Goal: Task Accomplishment & Management: Manage account settings

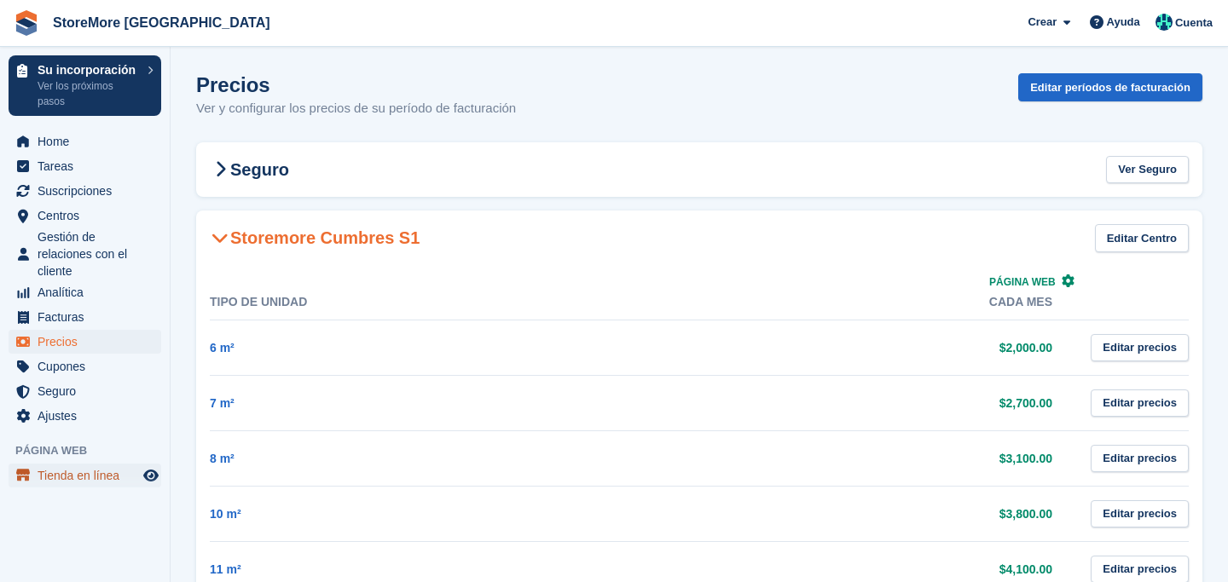
click at [70, 478] on span "Tienda en línea" at bounding box center [89, 476] width 102 height 24
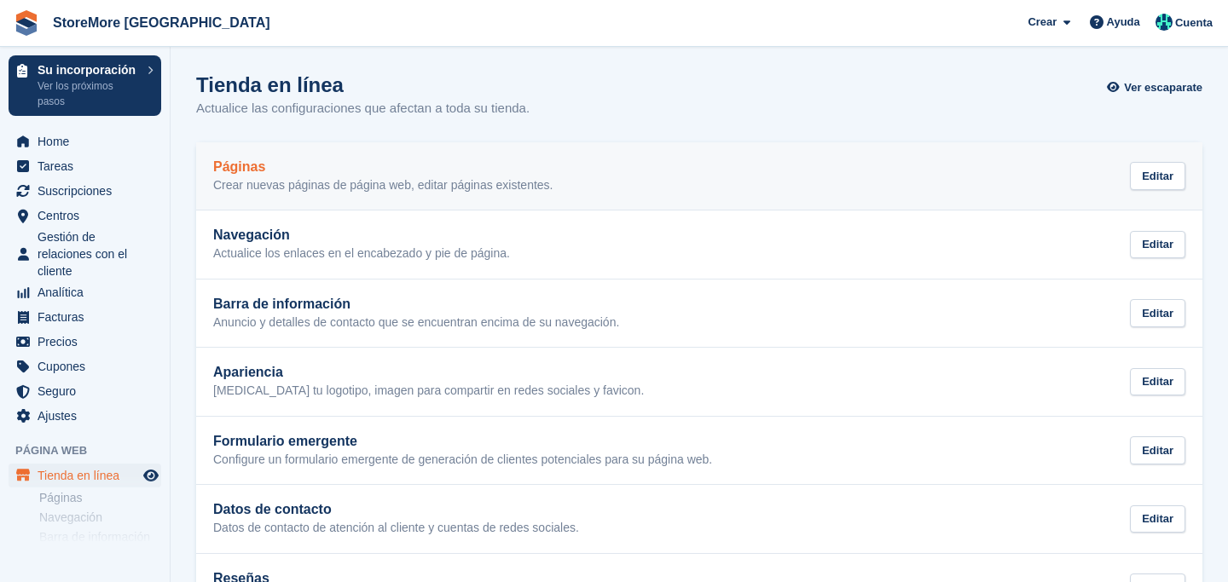
click at [832, 165] on div "Páginas Crear nuevas páginas de página web, editar páginas existentes. Editar" at bounding box center [699, 176] width 972 height 34
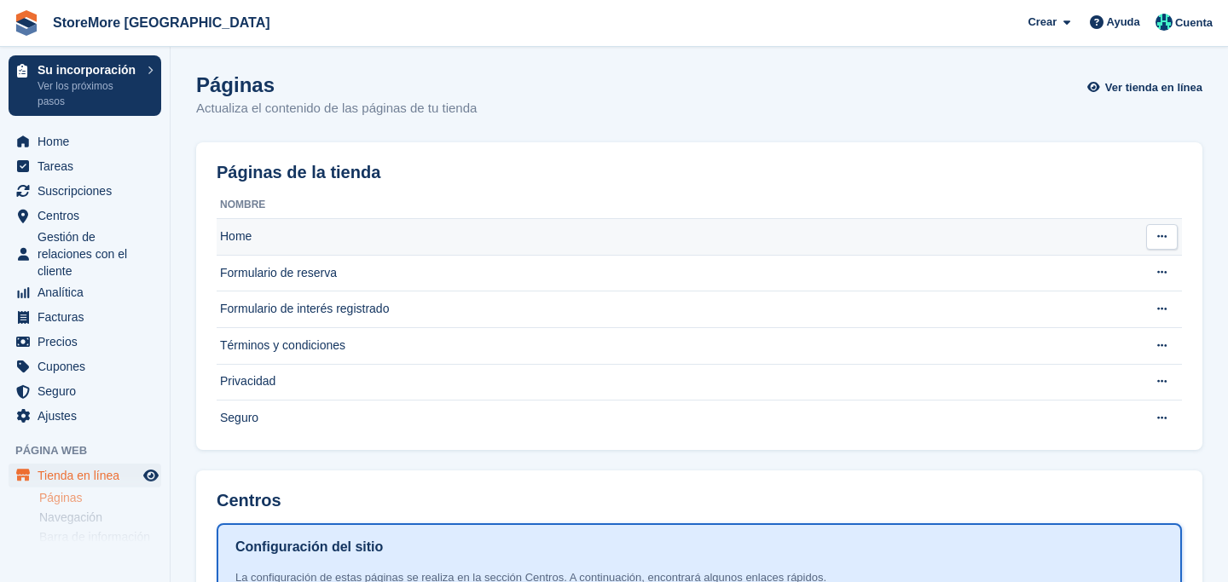
click at [615, 236] on td "Home" at bounding box center [675, 237] width 917 height 37
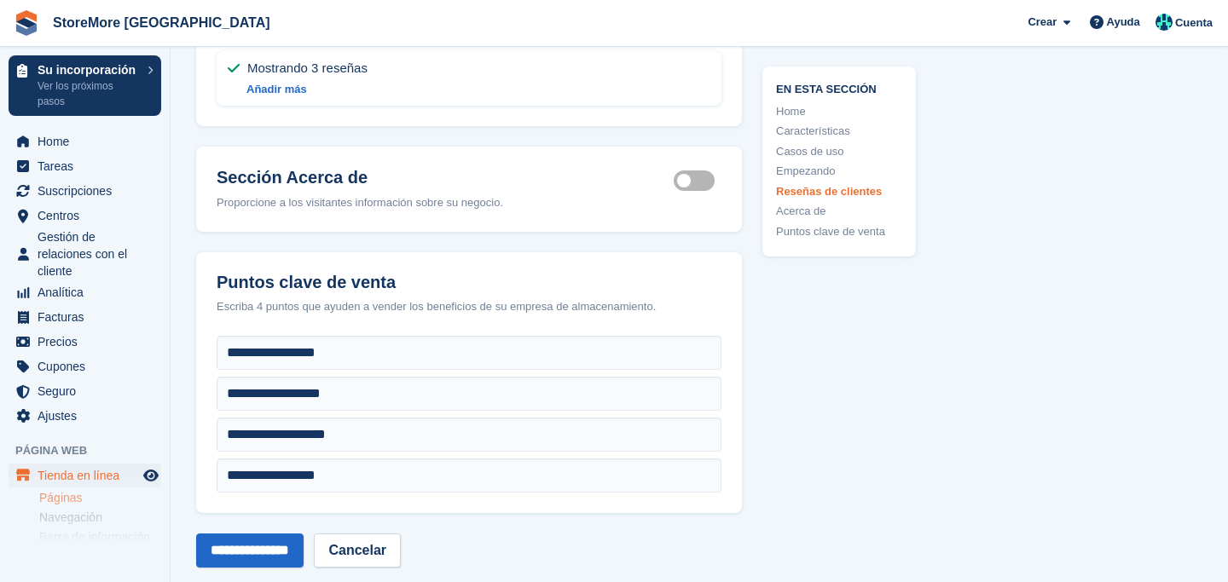
scroll to position [6217, 0]
click at [693, 181] on label "About section active" at bounding box center [698, 179] width 48 height 3
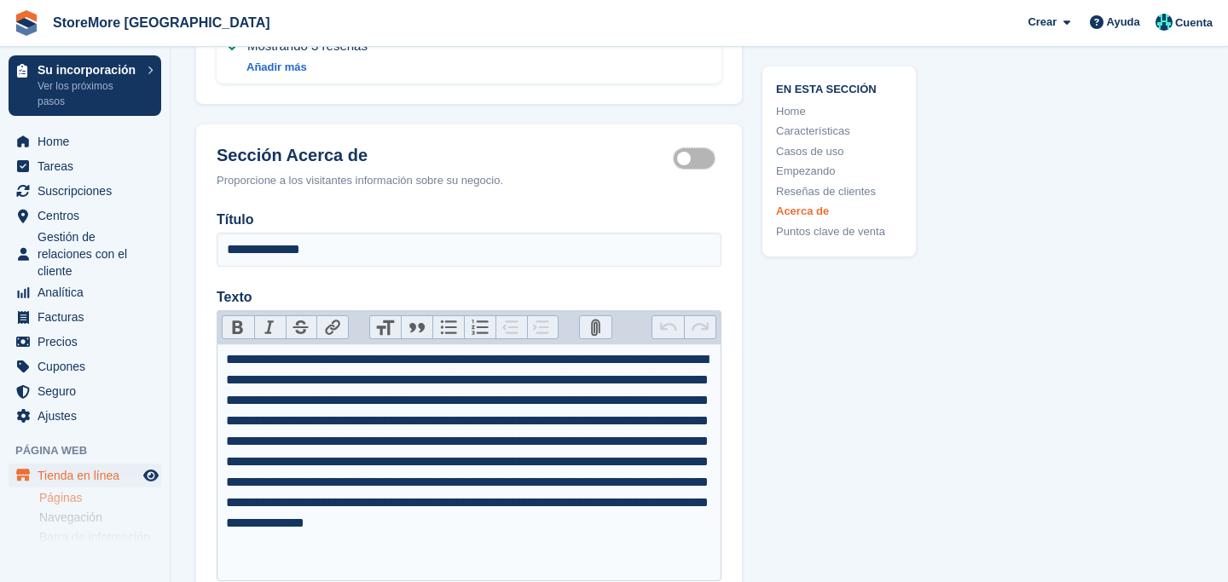
scroll to position [6238, 0]
click at [692, 160] on label "About section active" at bounding box center [698, 159] width 48 height 3
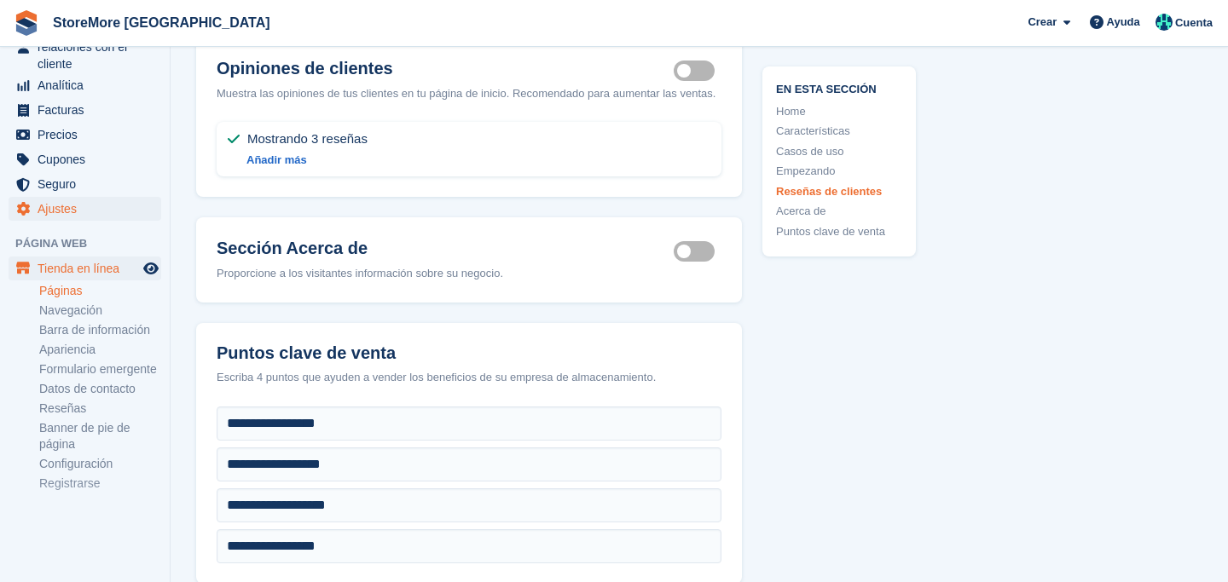
scroll to position [228, 0]
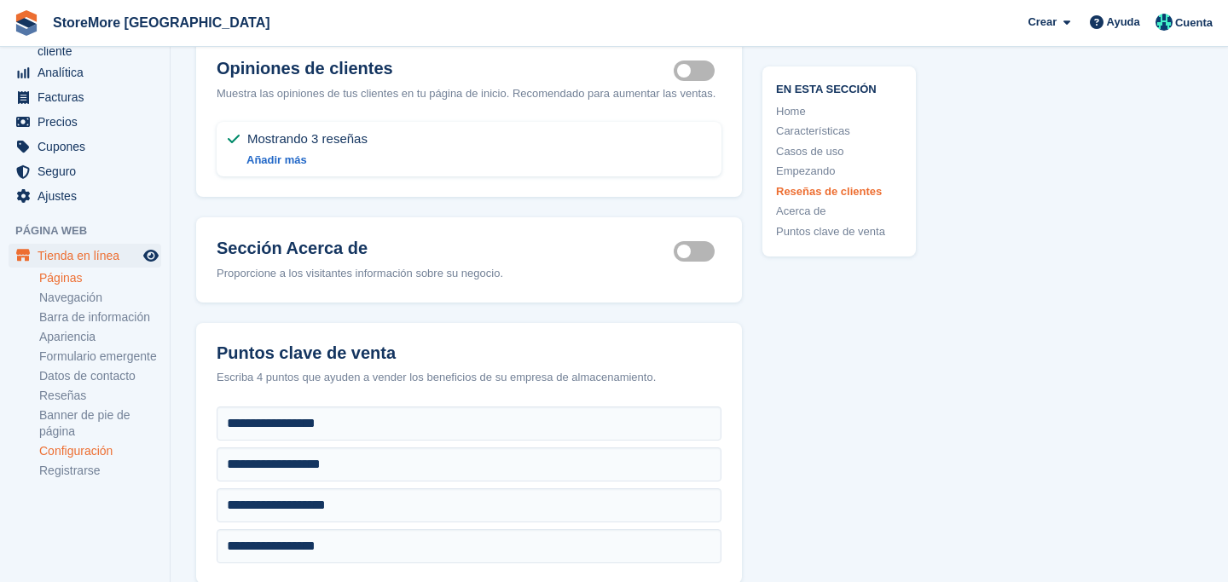
click at [77, 454] on link "Configuración" at bounding box center [100, 451] width 122 height 16
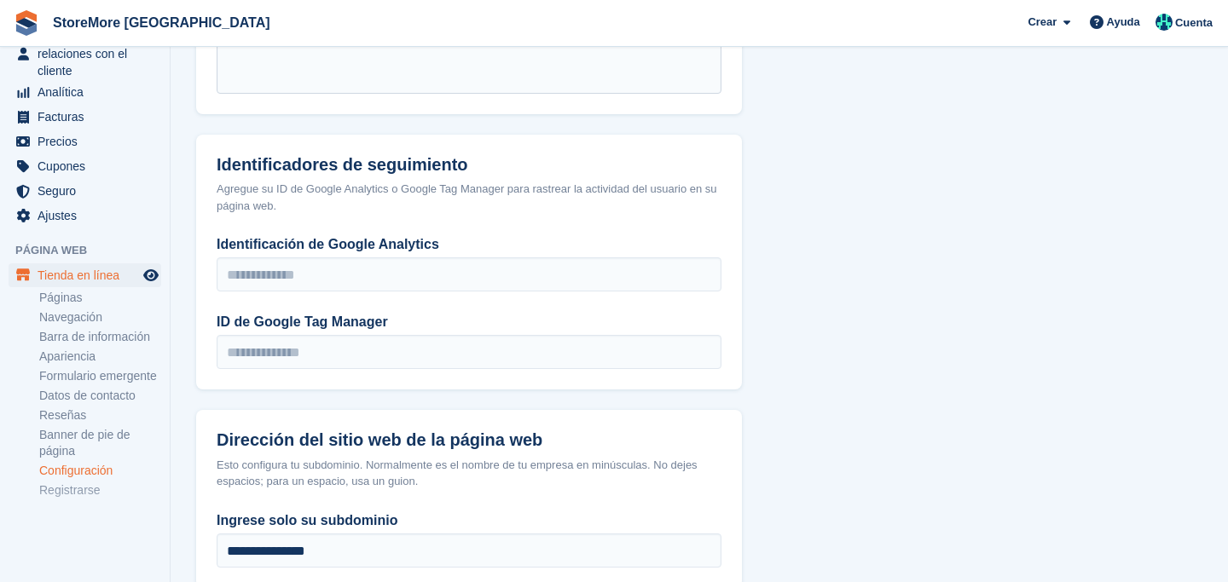
scroll to position [946, 0]
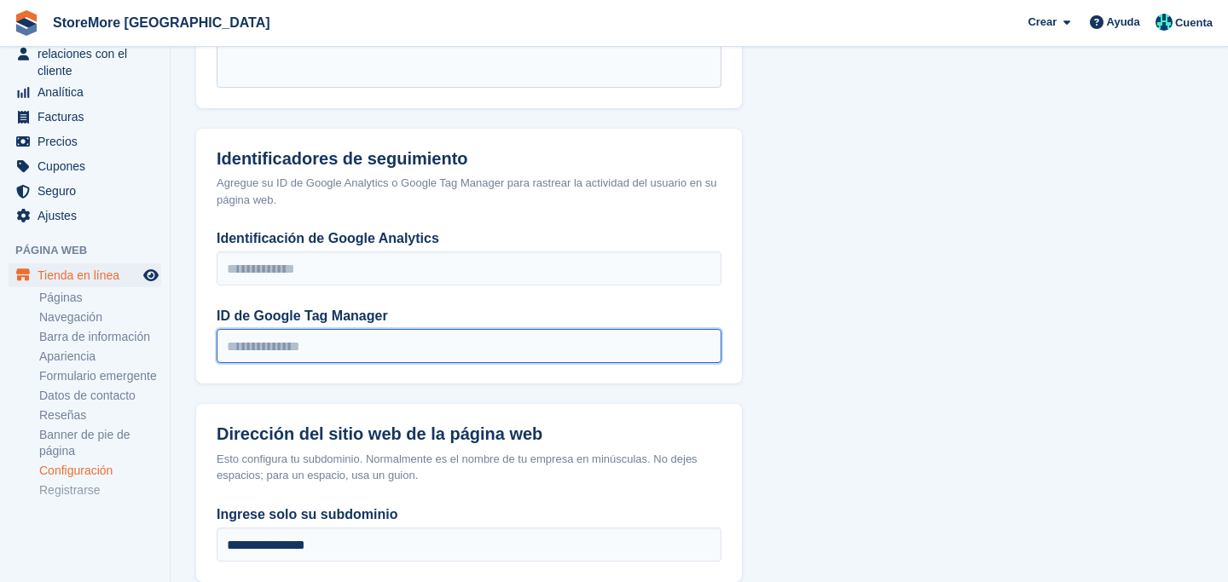
click at [316, 358] on input "ID de Google Tag Manager" at bounding box center [469, 346] width 505 height 34
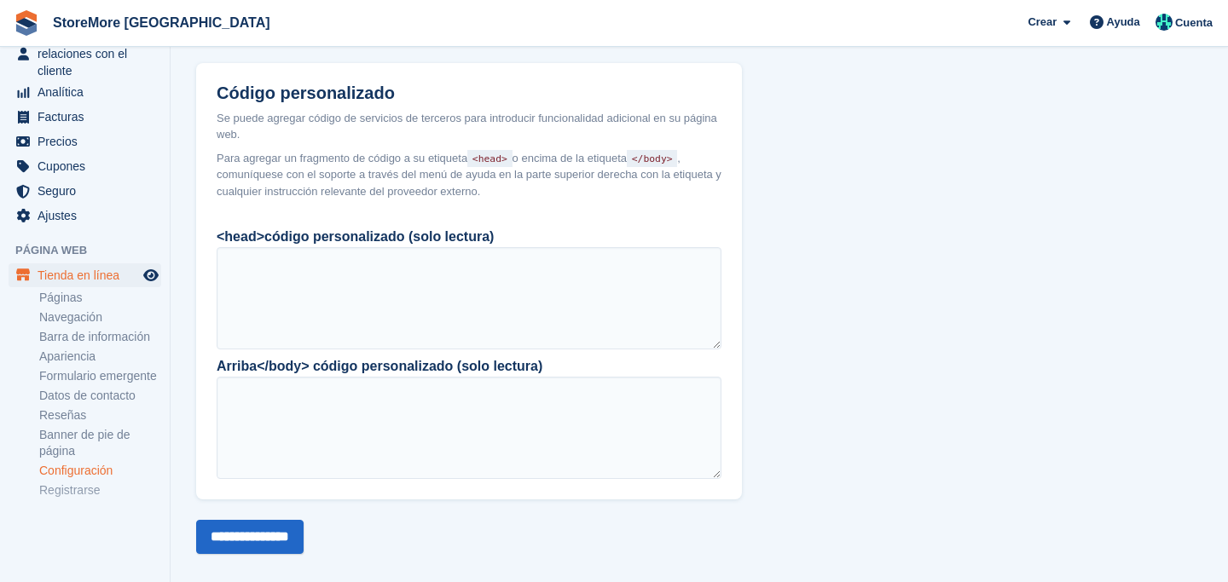
scroll to position [1479, 0]
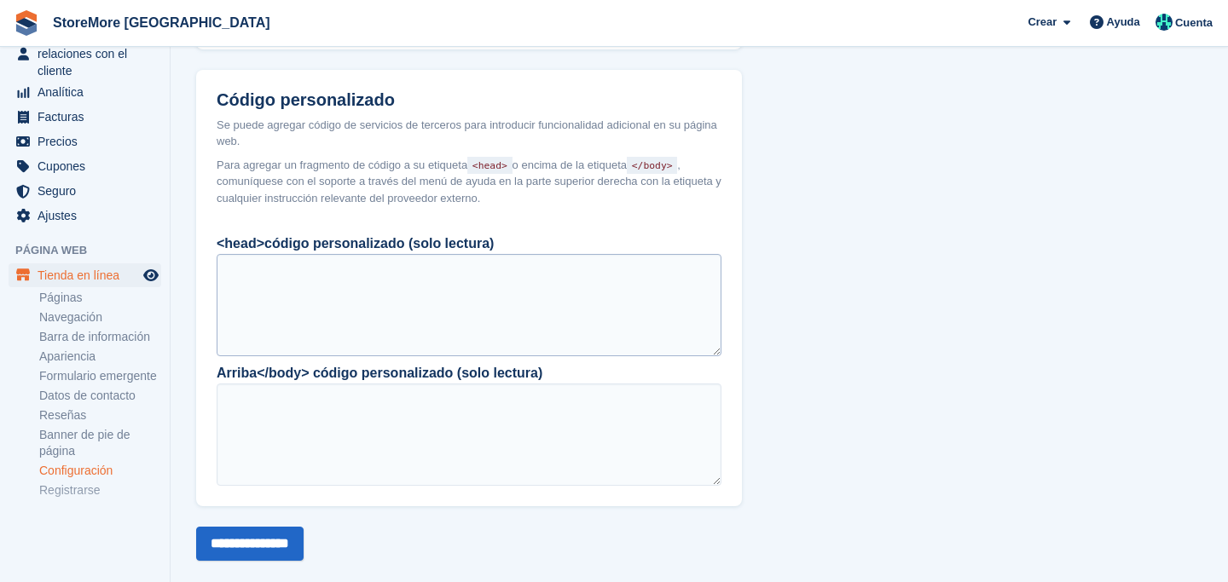
click at [275, 313] on div at bounding box center [469, 305] width 505 height 102
click at [288, 300] on div at bounding box center [469, 305] width 505 height 102
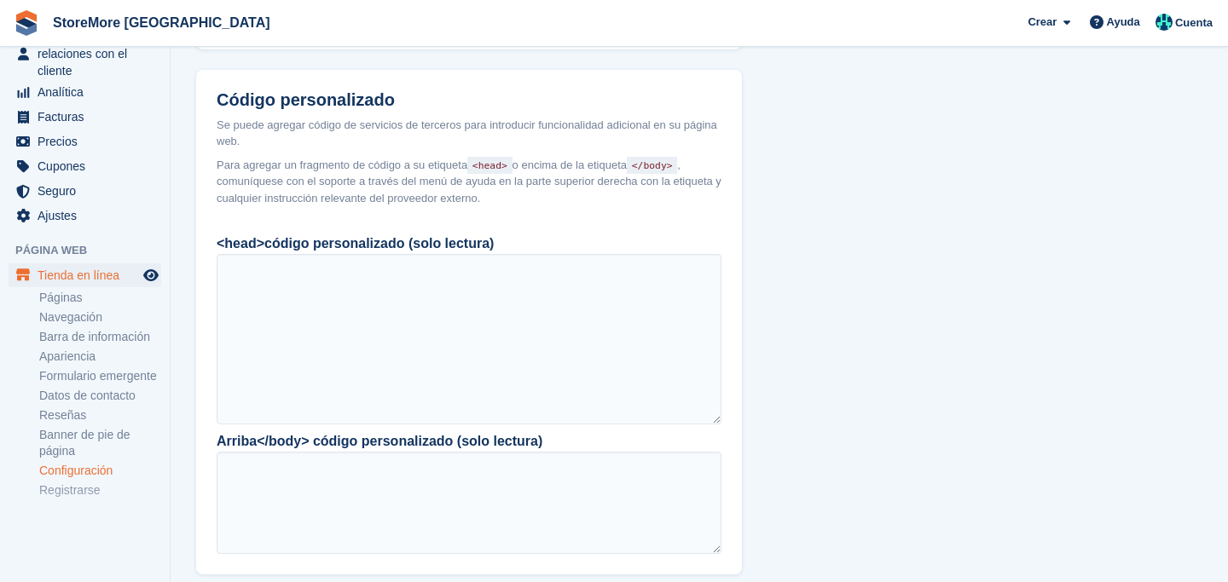
drag, startPoint x: 719, startPoint y: 365, endPoint x: 768, endPoint y: 533, distance: 175.1
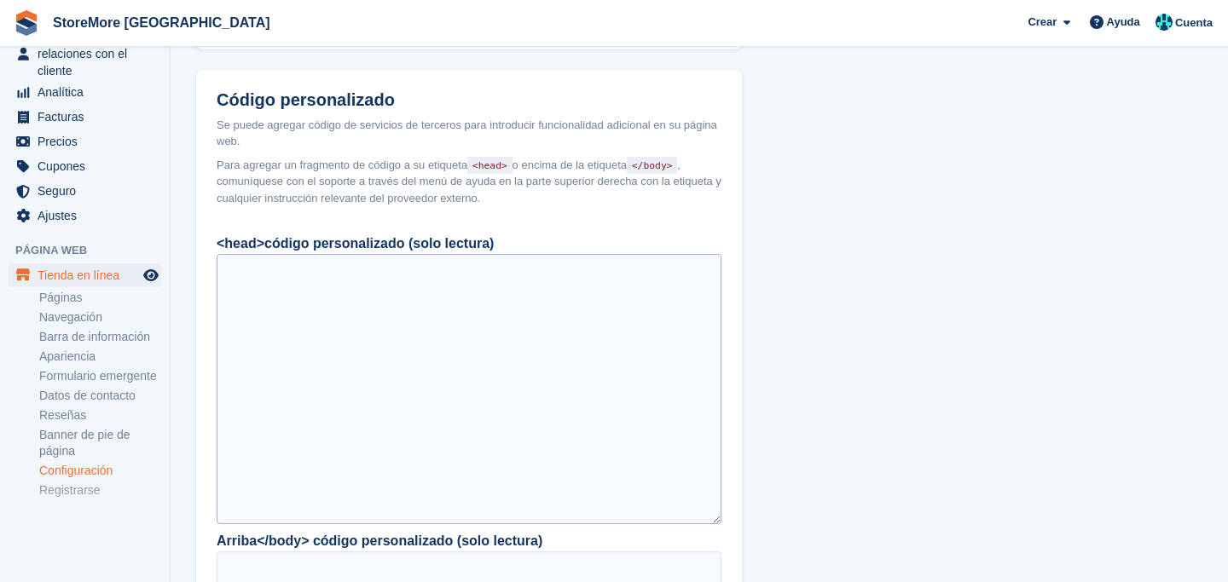
click at [590, 344] on div at bounding box center [469, 389] width 505 height 270
click at [646, 237] on div "<head>código personalizado (solo lectura) Arriba</body> código personalizado (s…" at bounding box center [469, 448] width 546 height 451
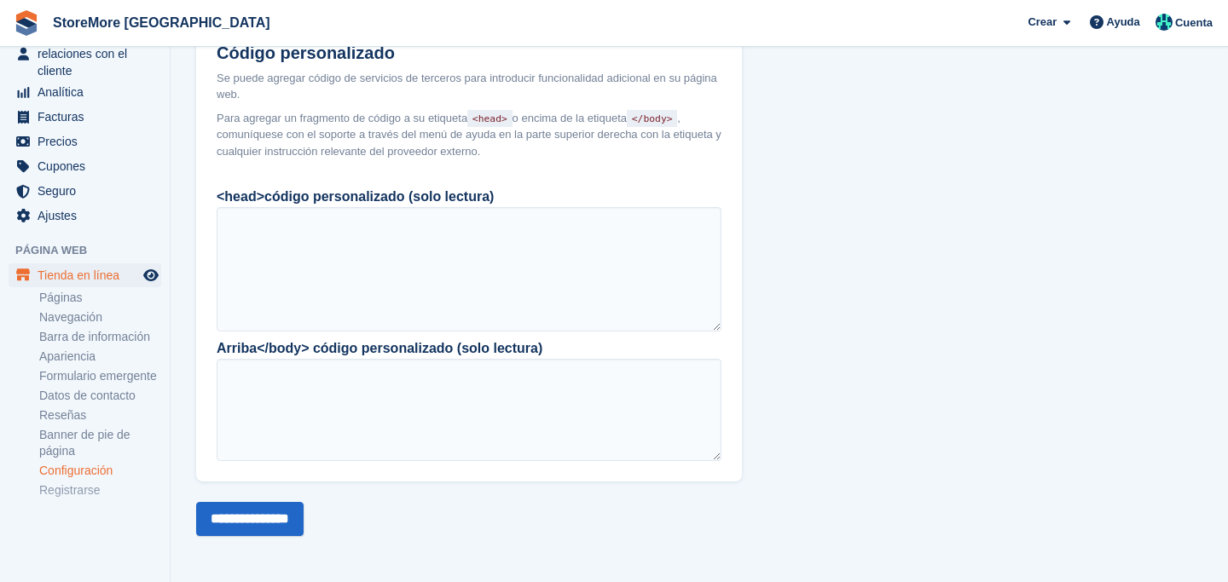
scroll to position [1517, 0]
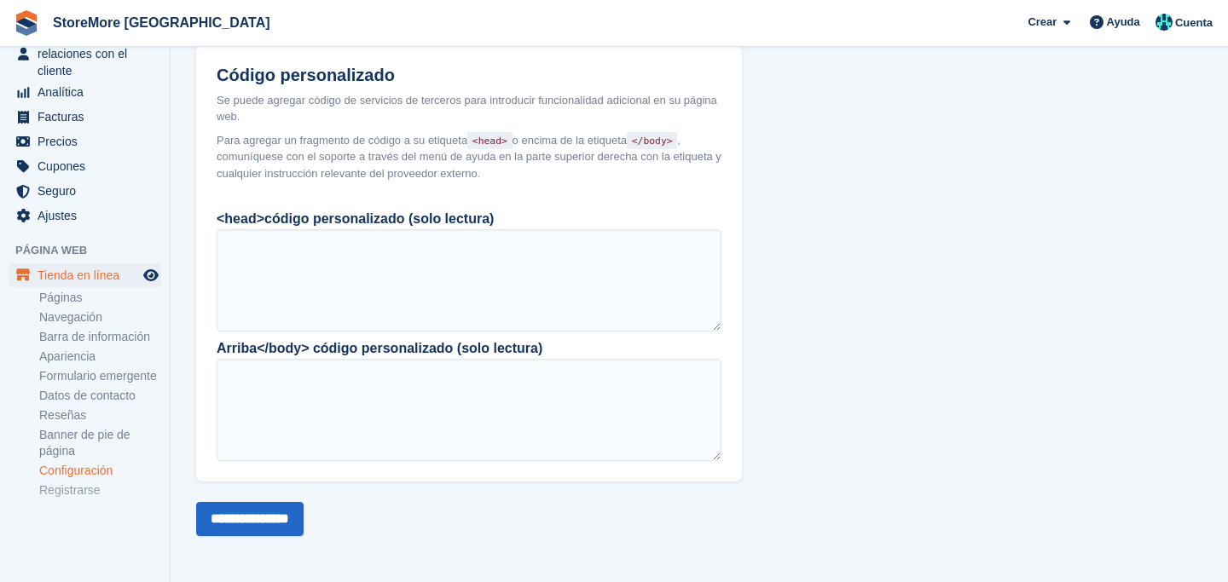
drag, startPoint x: 719, startPoint y: 350, endPoint x: 560, endPoint y: 117, distance: 281.7
click at [560, 117] on div "Código personalizado Se puede agregar código de servicios de terceros para intr…" at bounding box center [469, 263] width 546 height 437
click at [515, 268] on div at bounding box center [469, 280] width 505 height 102
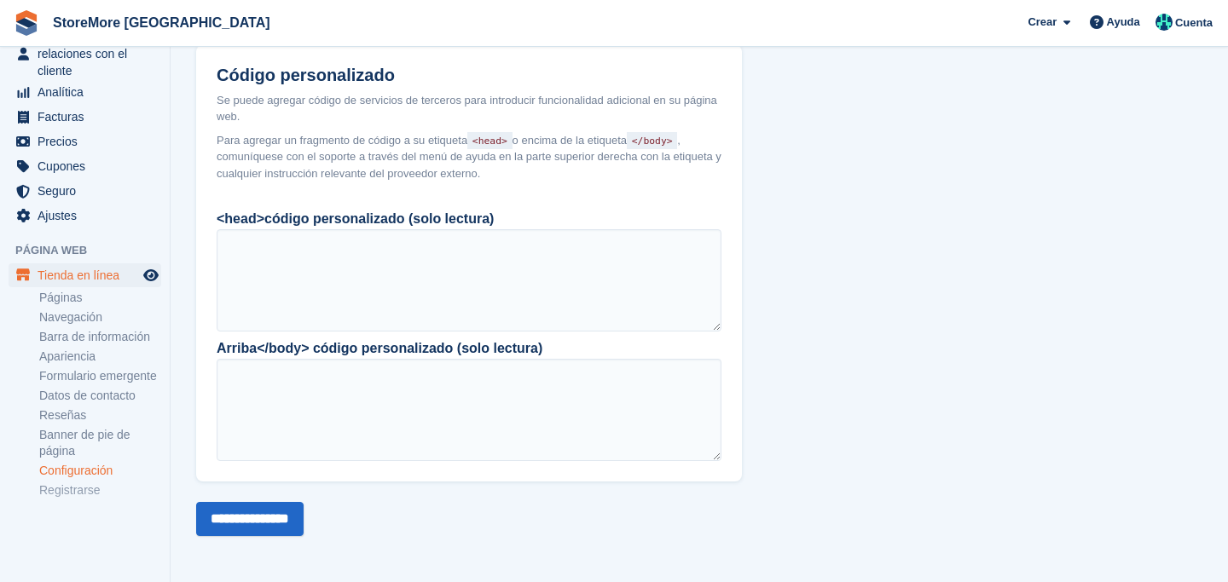
click at [504, 144] on code "<head>" at bounding box center [489, 140] width 44 height 17
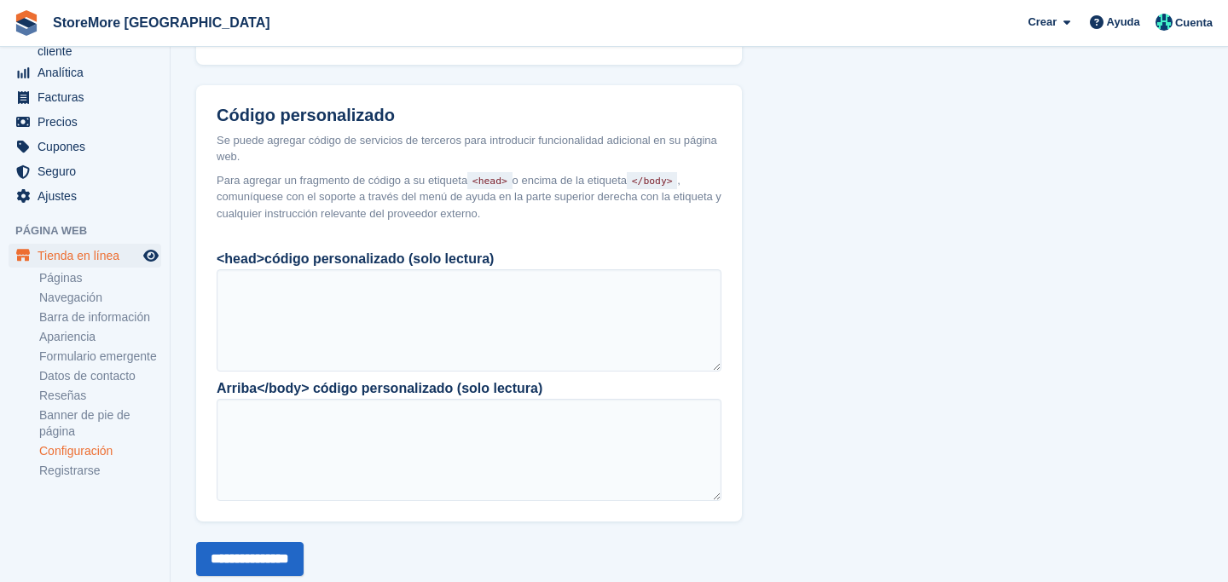
scroll to position [1466, 0]
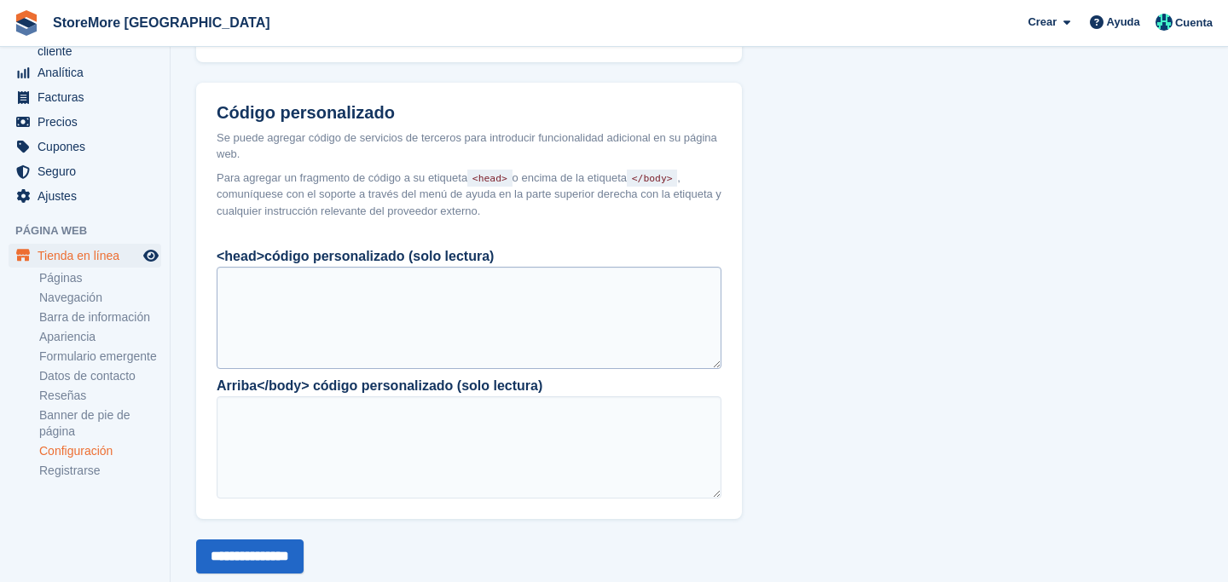
click at [254, 327] on div at bounding box center [469, 318] width 505 height 102
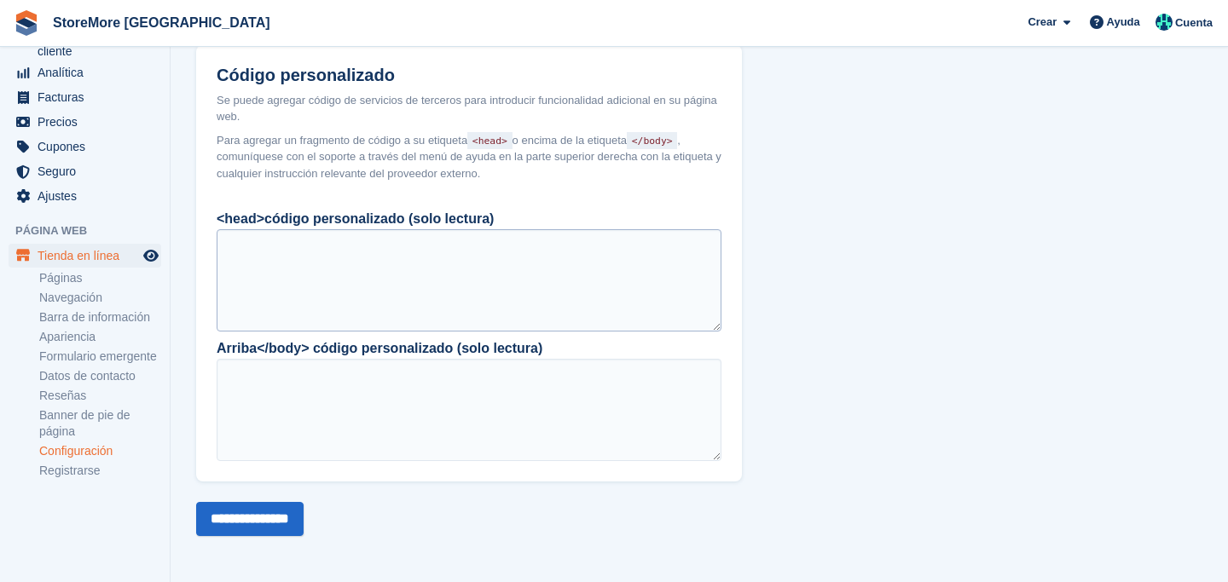
click at [400, 262] on div at bounding box center [469, 280] width 505 height 102
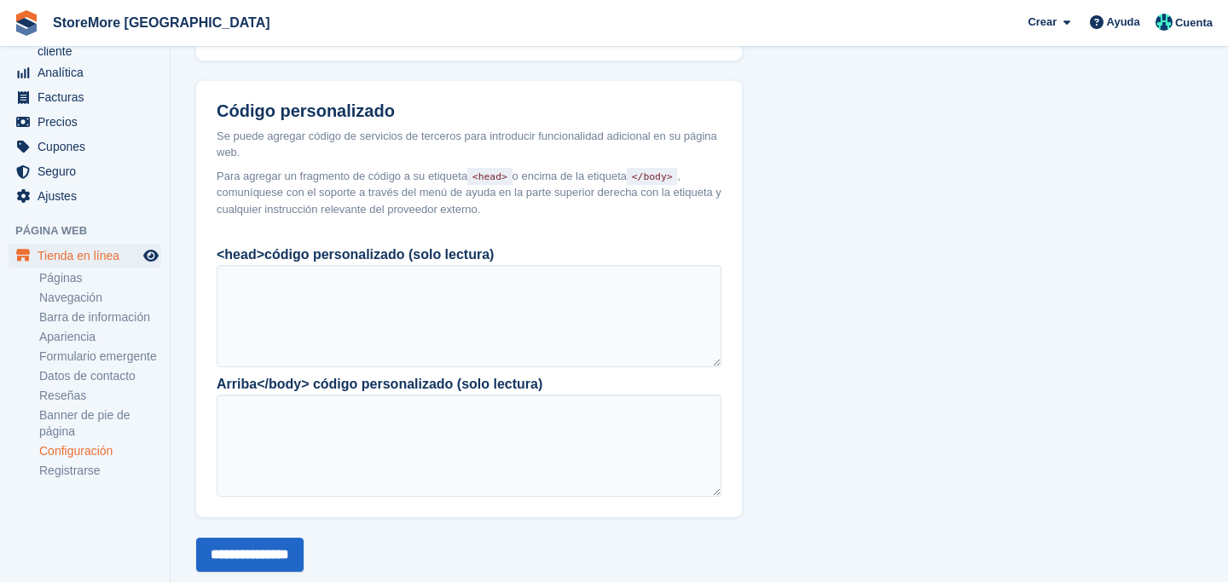
scroll to position [1448, 0]
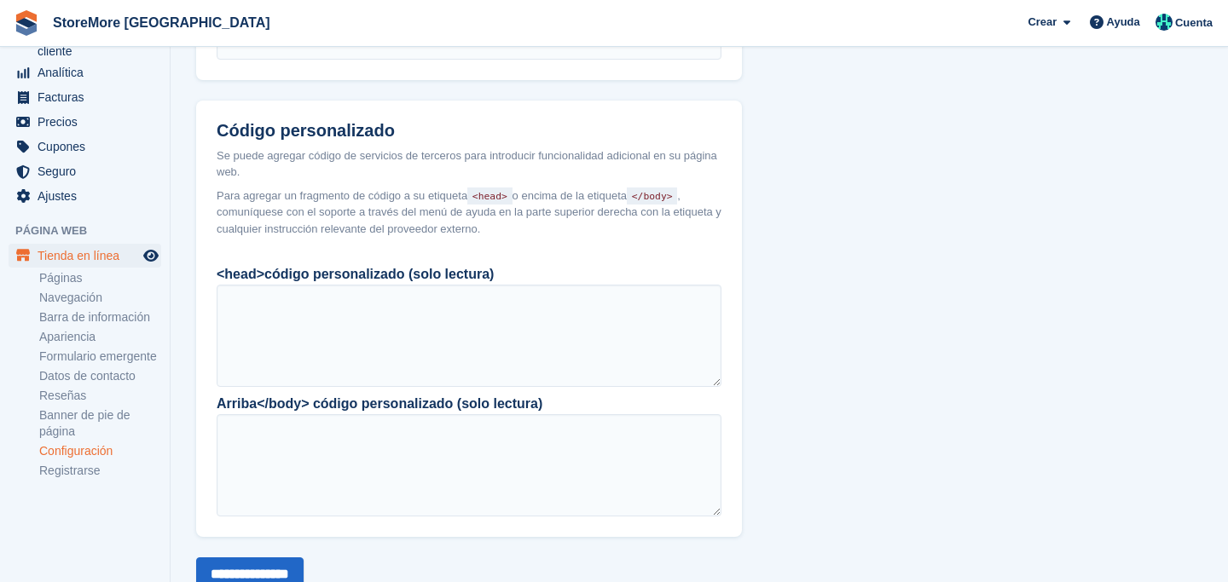
click at [320, 132] on header "Código personalizado Se puede agregar código de servicios de terceros para intr…" at bounding box center [469, 174] width 546 height 147
click at [320, 141] on h2 "Código personalizado" at bounding box center [469, 131] width 505 height 20
click at [310, 353] on div at bounding box center [469, 336] width 505 height 102
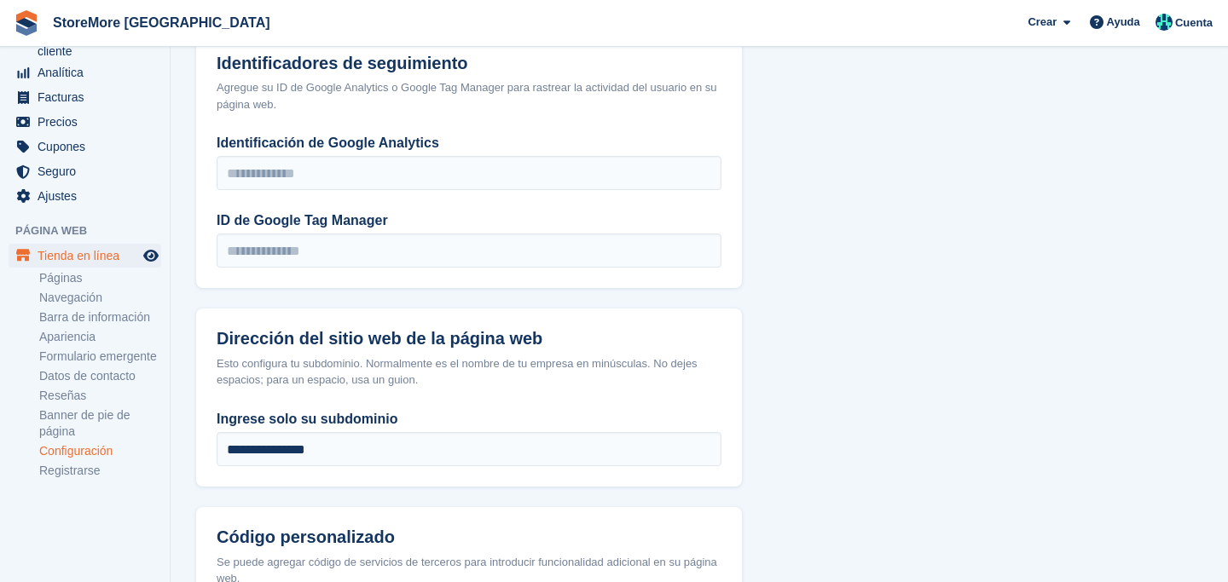
scroll to position [1040, 0]
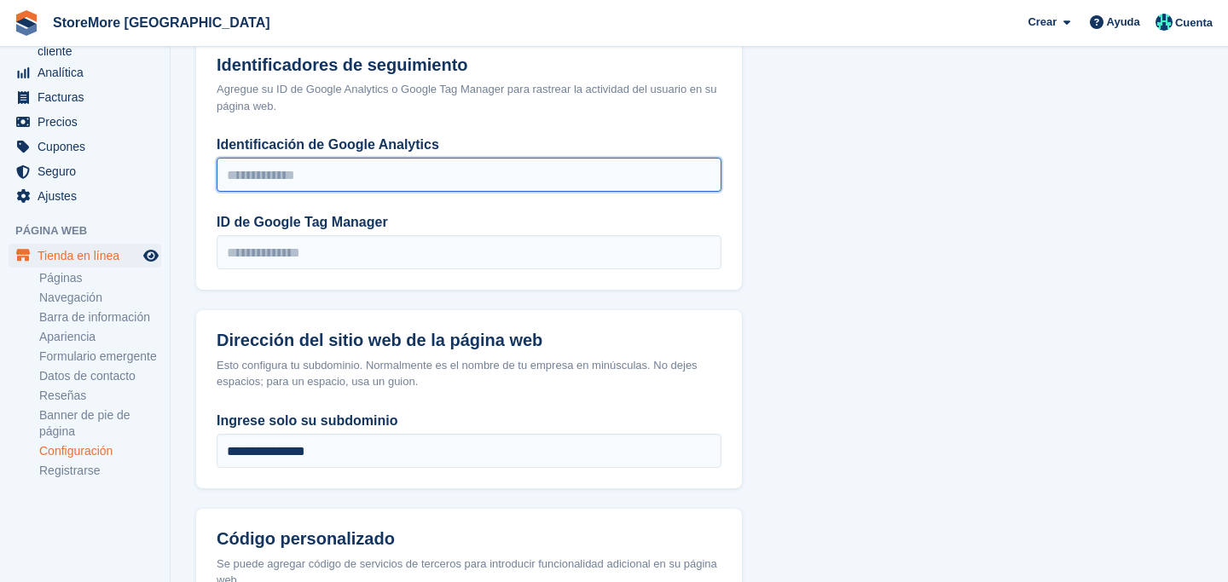
click at [317, 192] on input "Identificación de Google Analytics" at bounding box center [469, 175] width 505 height 34
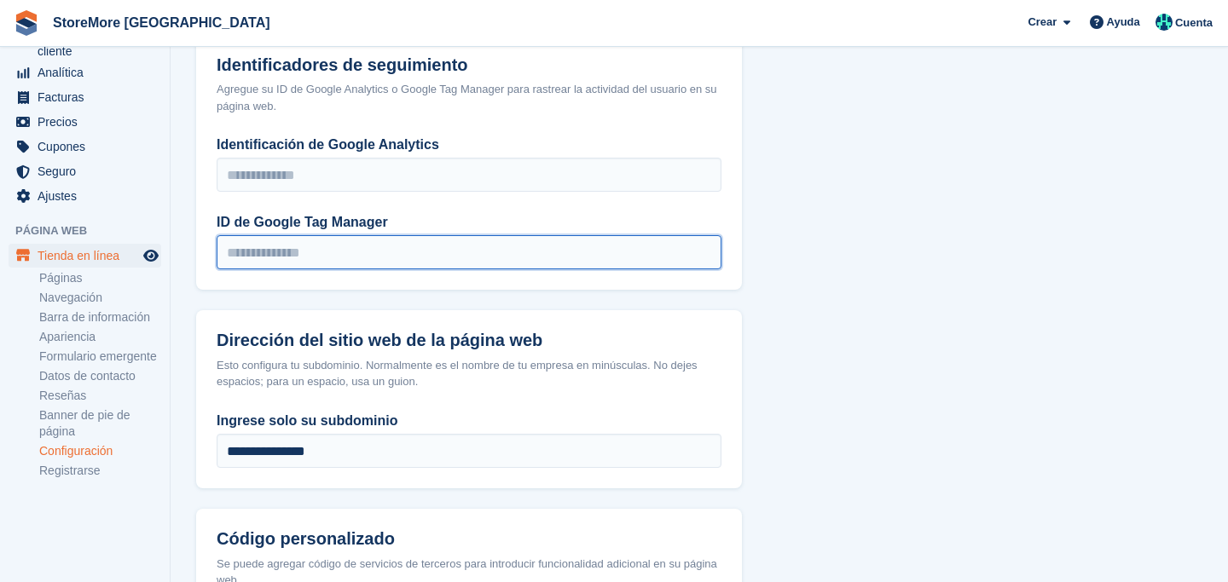
click at [322, 269] on input "ID de Google Tag Manager" at bounding box center [469, 252] width 505 height 34
paste input "**********"
type input "**********"
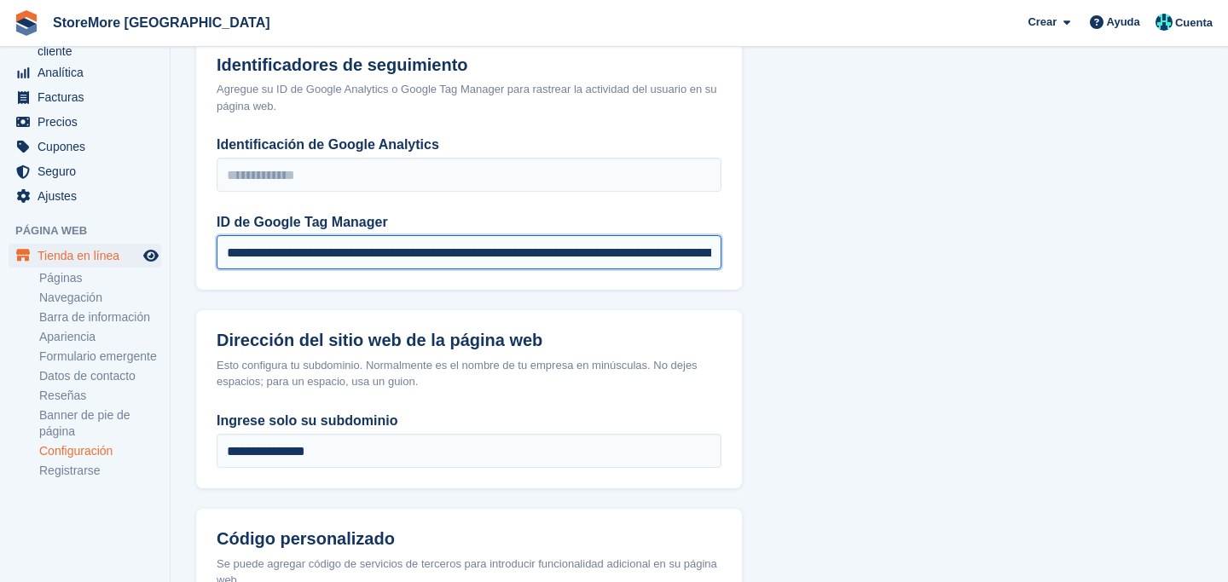
scroll to position [0, 1334]
click at [339, 269] on input "**********" at bounding box center [469, 252] width 505 height 34
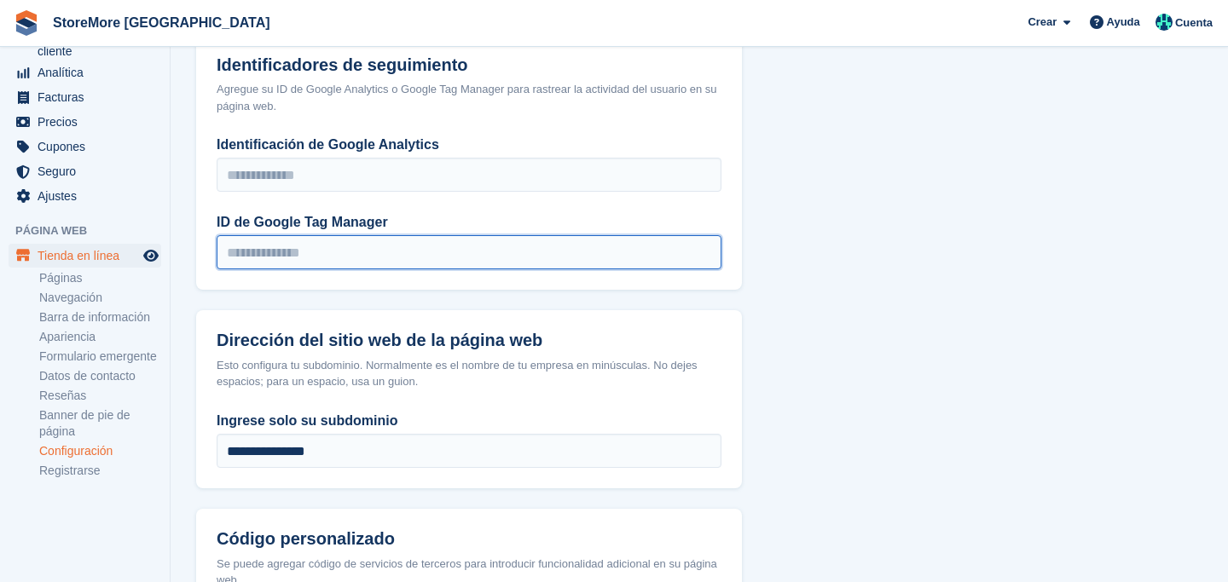
scroll to position [0, 0]
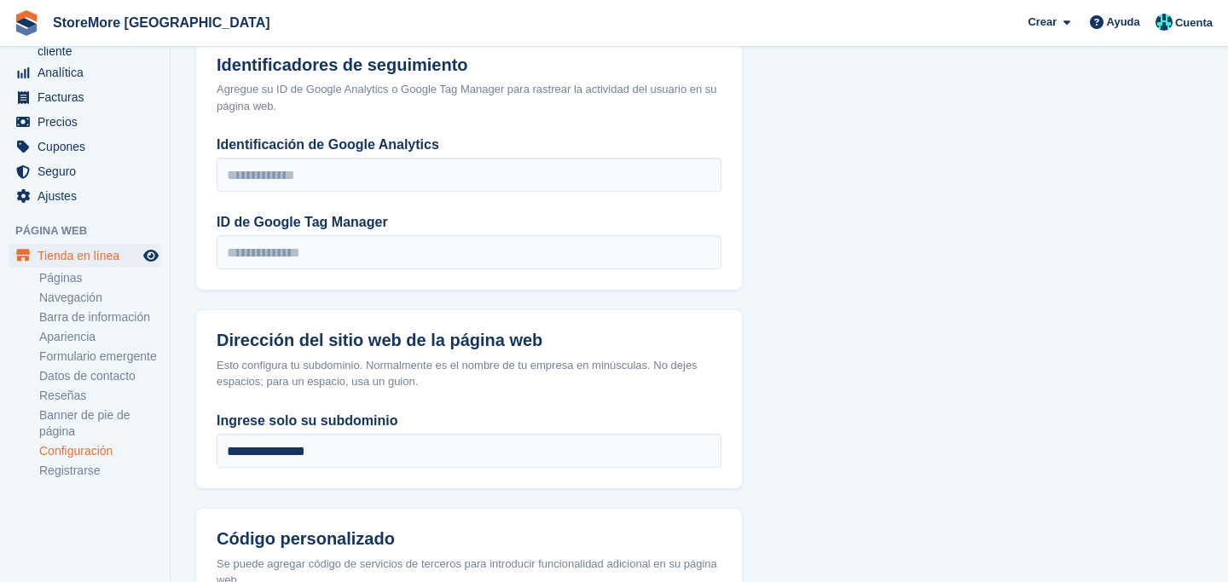
click at [401, 222] on div "Identificación de Google Analytics ID de Google Tag Manager" at bounding box center [469, 212] width 546 height 155
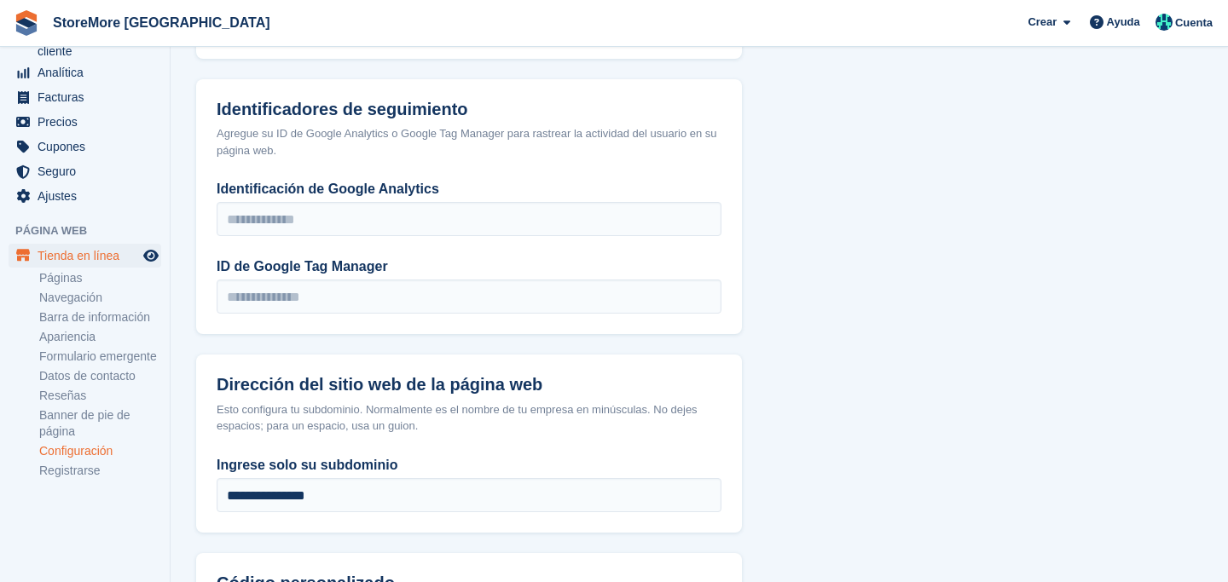
scroll to position [985, 0]
